Goal: Find specific page/section: Find specific page/section

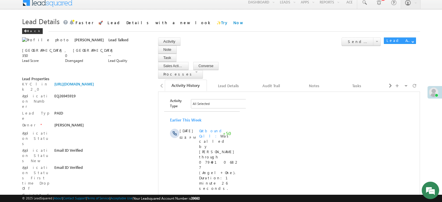
scroll to position [3131, 0]
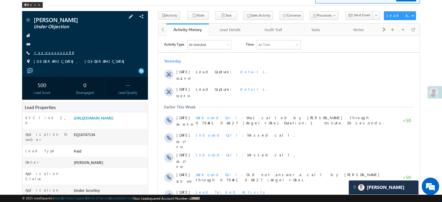
scroll to position [3257, 0]
click at [46, 53] on link "+xx-xxxxxxxx96" at bounding box center [54, 52] width 40 height 5
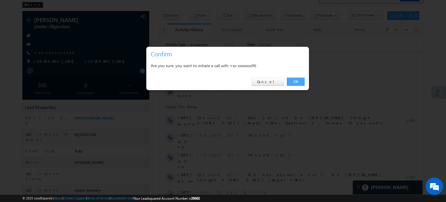
click at [298, 78] on link "OK" at bounding box center [296, 82] width 18 height 8
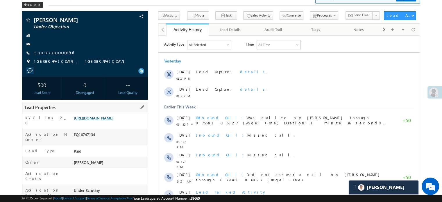
click at [85, 120] on link "https://angelbroking1-pk3em7sa.customui-test.leadsquared.com?leadId=060acce5-40…" at bounding box center [94, 117] width 40 height 5
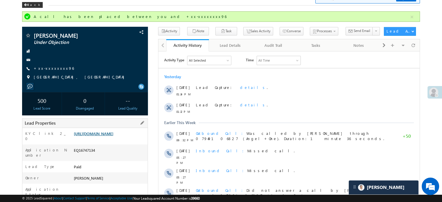
click at [107, 136] on link "https://angelbroking1-pk3em7sa.customui-test.leadsquared.com?leadId=060acce5-40…" at bounding box center [94, 133] width 40 height 5
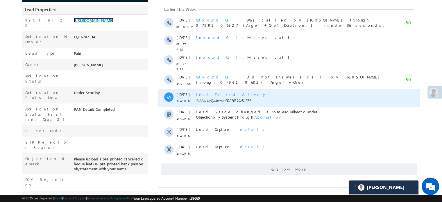
scroll to position [145, 0]
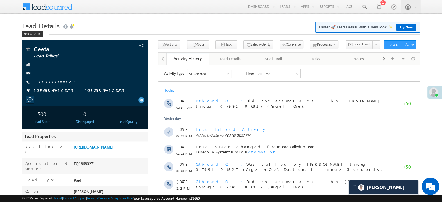
scroll to position [3194, 0]
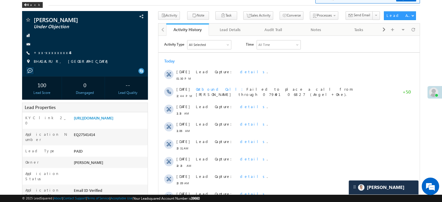
scroll to position [3199, 0]
